Goal: Find contact information

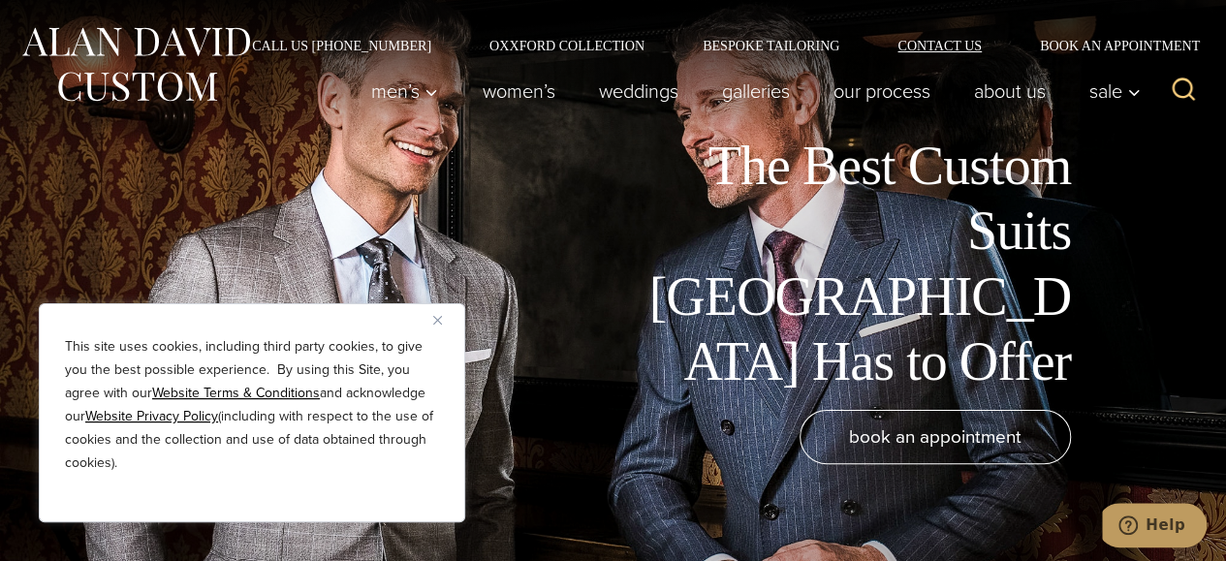
click at [940, 41] on link "Contact Us" at bounding box center [939, 46] width 142 height 14
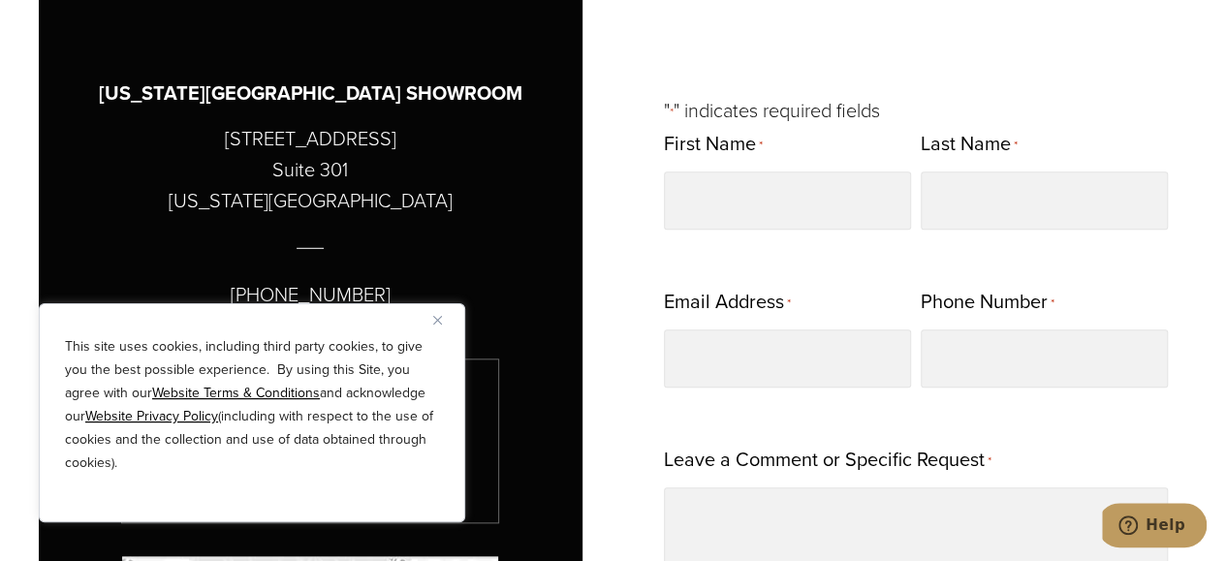
scroll to position [798, 0]
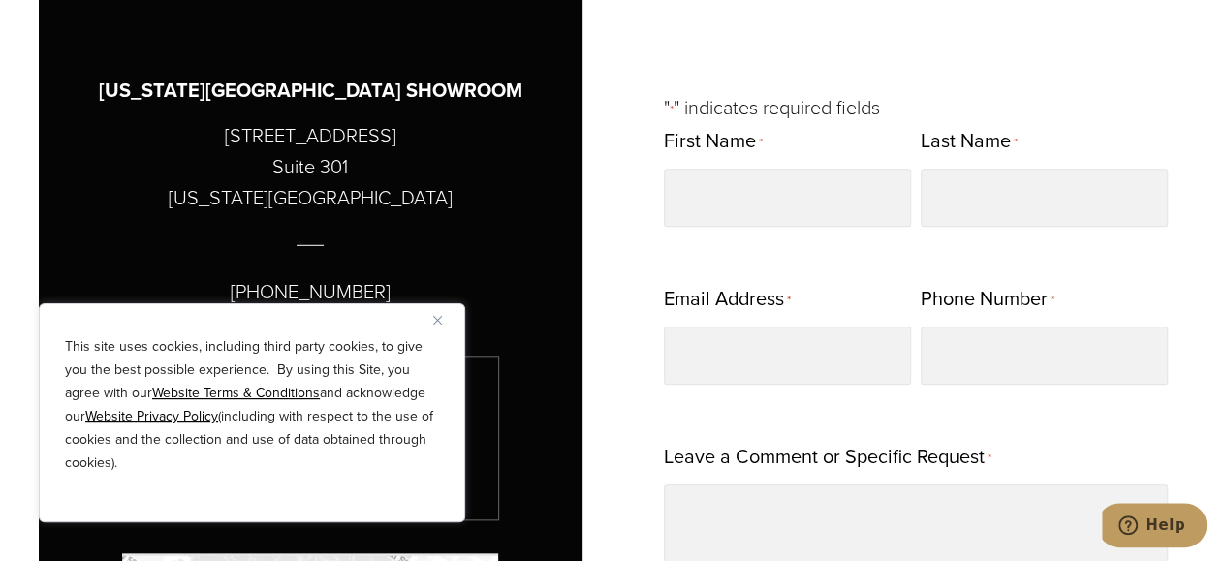
click at [444, 322] on button "Close" at bounding box center [444, 319] width 23 height 23
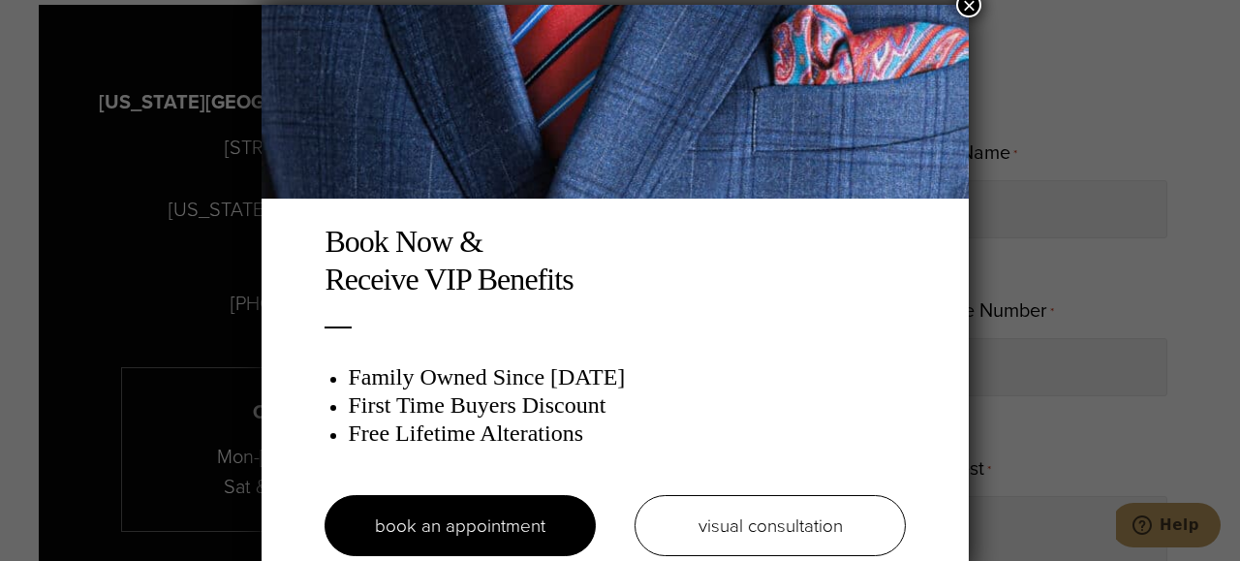
scroll to position [10, 0]
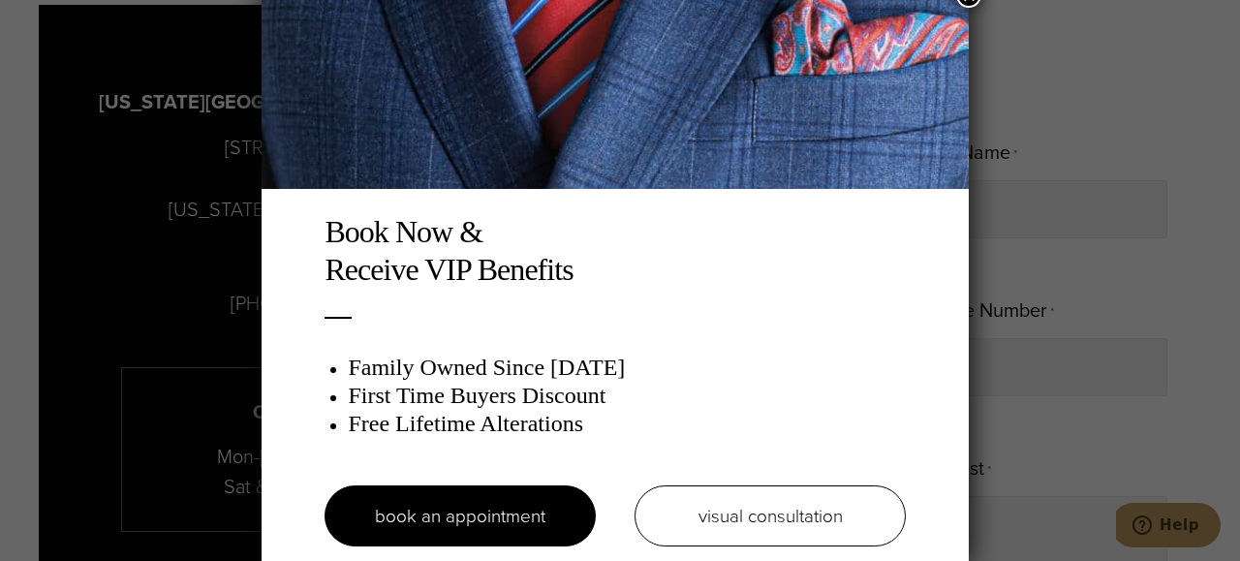
click at [940, 41] on img at bounding box center [615, 92] width 707 height 194
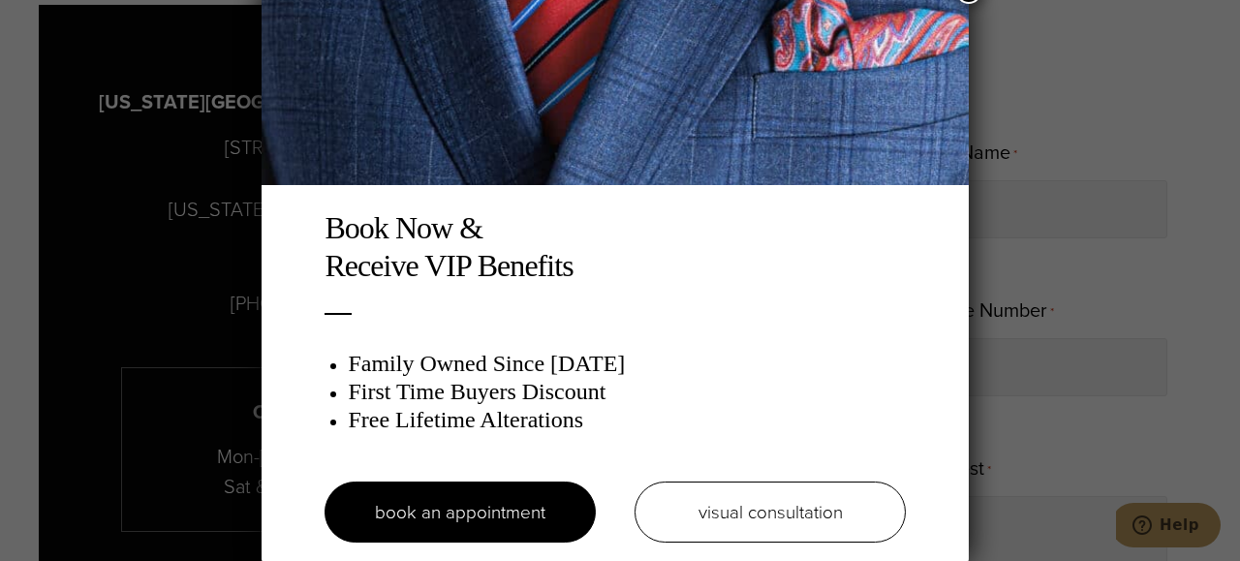
click at [267, 78] on img at bounding box center [615, 88] width 707 height 194
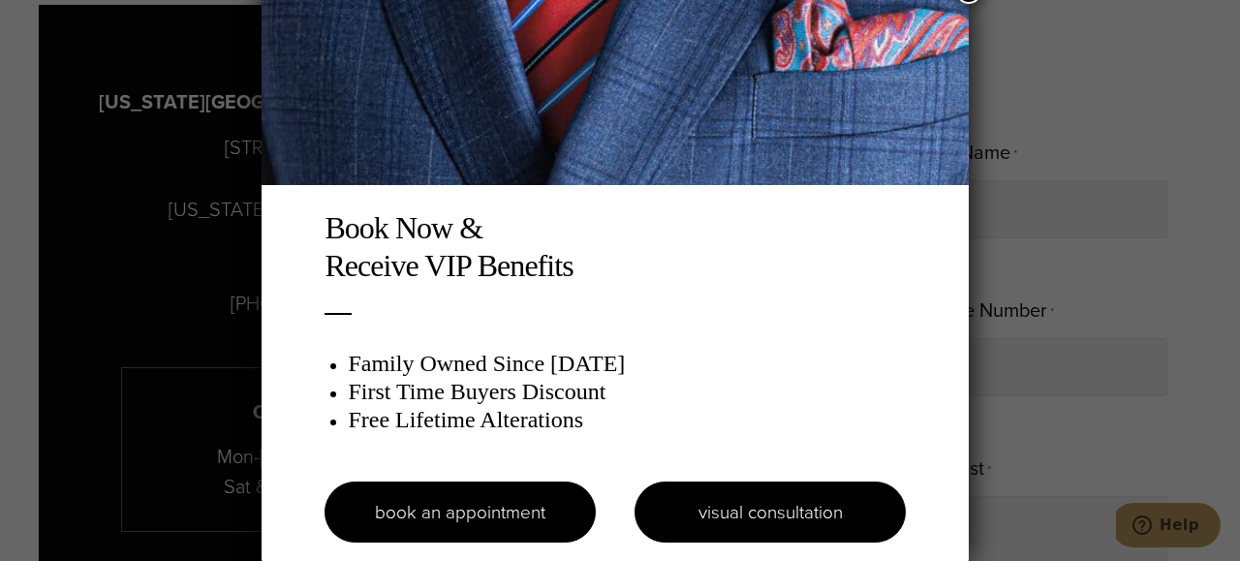
click at [717, 511] on link "visual consultation" at bounding box center [770, 511] width 271 height 61
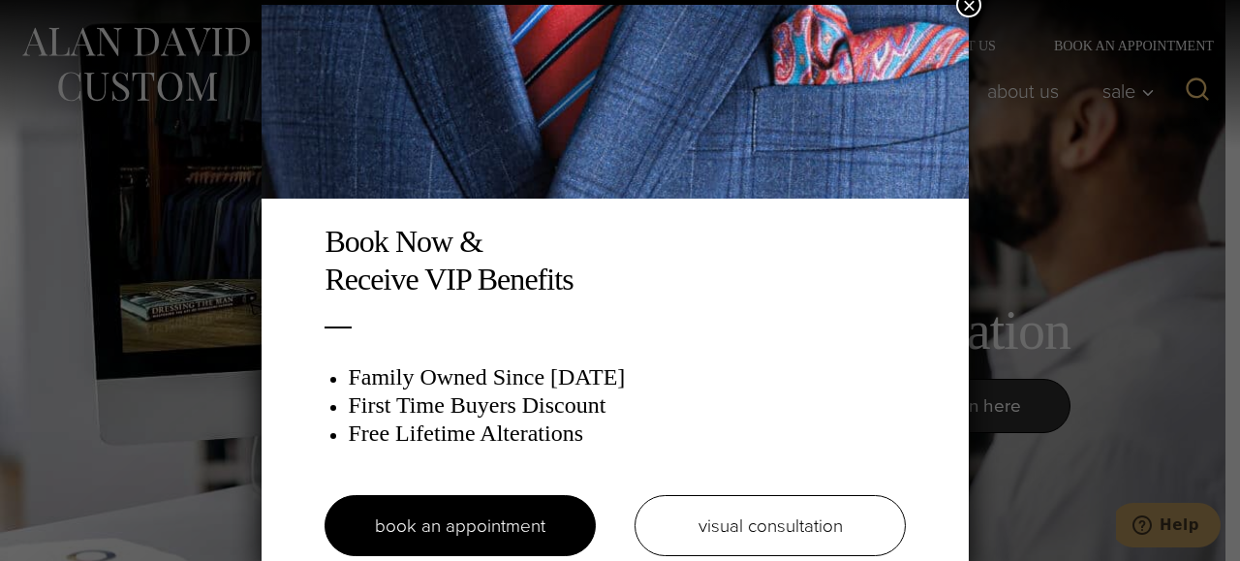
scroll to position [10, 0]
